Goal: Information Seeking & Learning: Learn about a topic

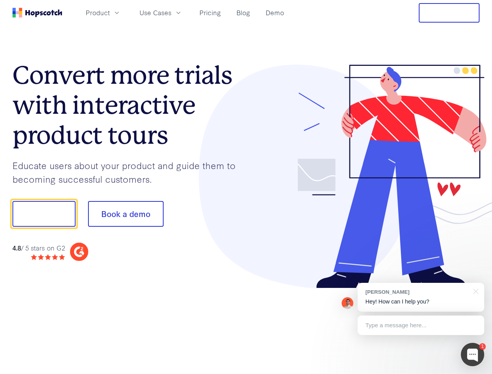
click at [246, 187] on div at bounding box center [363, 177] width 234 height 224
click at [110, 12] on span "Product" at bounding box center [98, 13] width 24 height 10
click at [171, 12] on span "Use Cases" at bounding box center [155, 13] width 32 height 10
click at [449, 13] on button "Free Trial" at bounding box center [449, 12] width 61 height 19
click at [44, 214] on button "Show me!" at bounding box center [43, 214] width 63 height 26
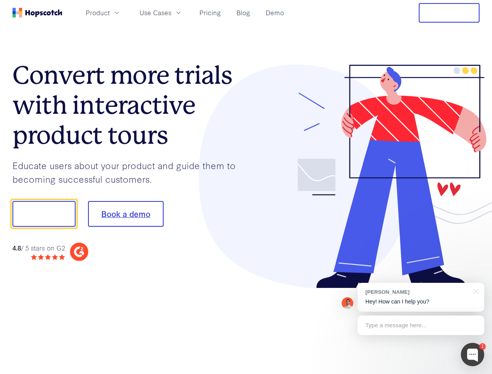
click at [125, 214] on button "Book a demo" at bounding box center [126, 214] width 76 height 26
click at [472, 354] on div at bounding box center [472, 354] width 23 height 23
click at [421, 297] on div "[PERSON_NAME] Hey! How can I help you?" at bounding box center [421, 297] width 127 height 29
click at [474, 373] on div "1 [PERSON_NAME] Hey! How can I help you? Type a message here... Free live chat …" at bounding box center [246, 374] width 492 height 0
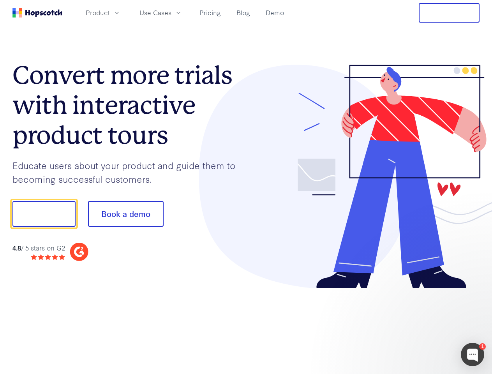
click at [421, 325] on div at bounding box center [411, 213] width 146 height 260
